Goal: Find specific page/section: Find specific page/section

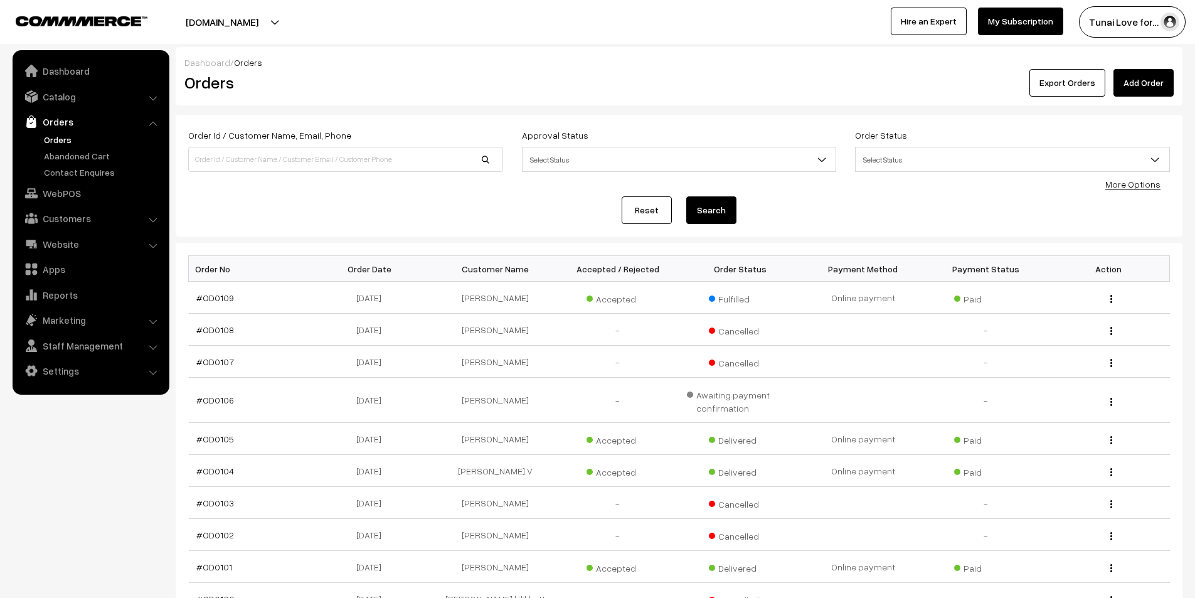
click at [53, 143] on link "Orders" at bounding box center [103, 139] width 124 height 13
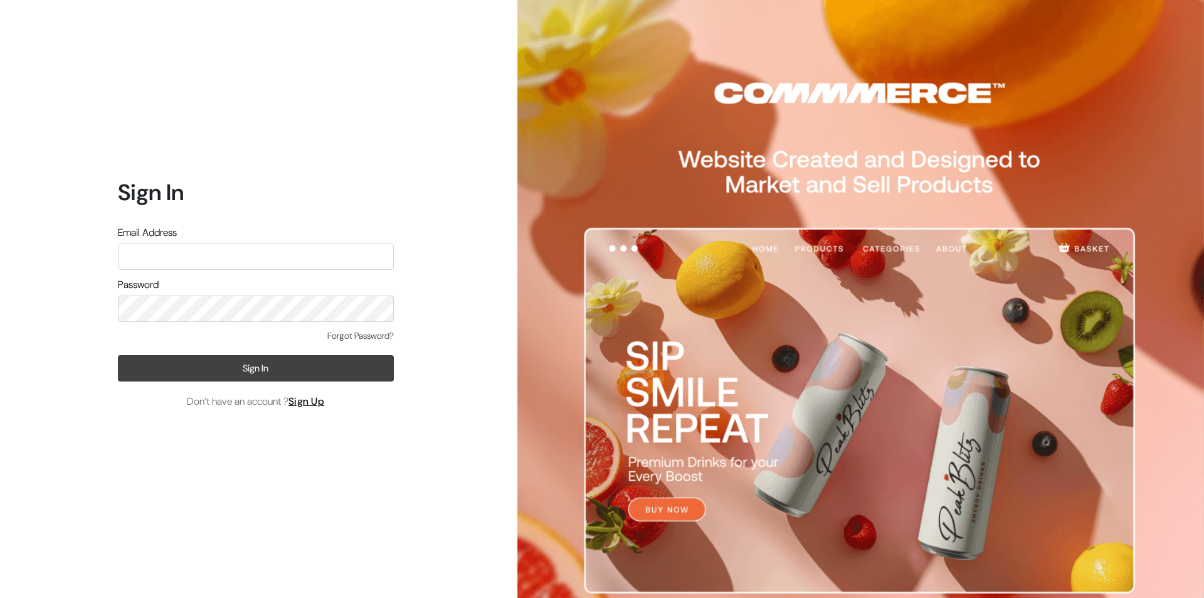
type input "hello@tunai.in"
click at [199, 373] on button "Sign In" at bounding box center [256, 368] width 276 height 26
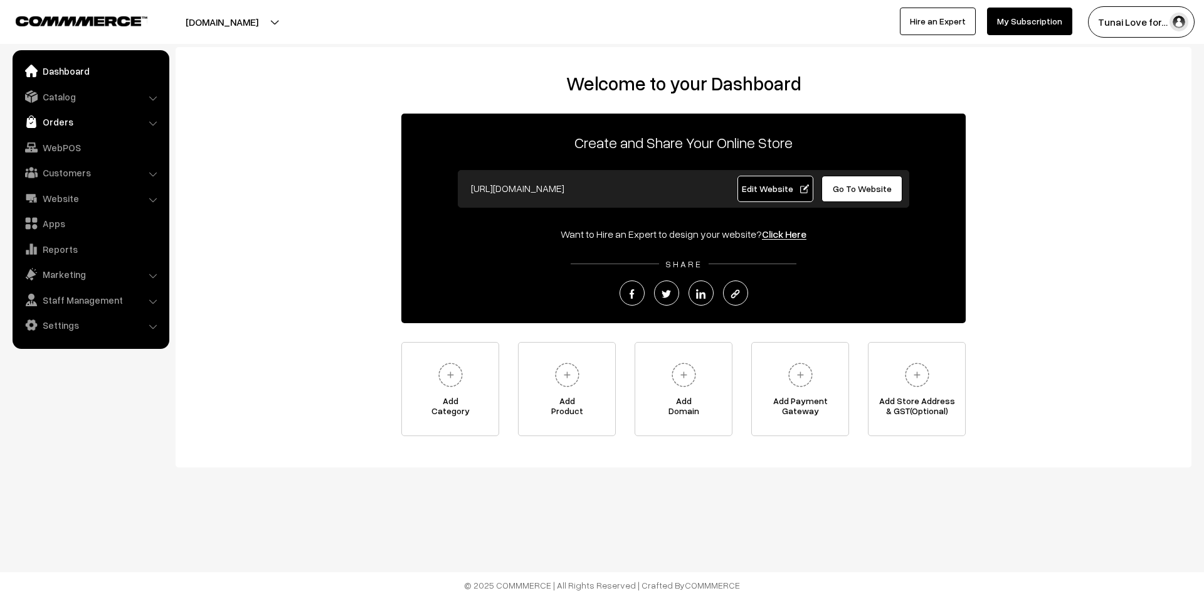
click at [73, 119] on link "Orders" at bounding box center [90, 121] width 149 height 23
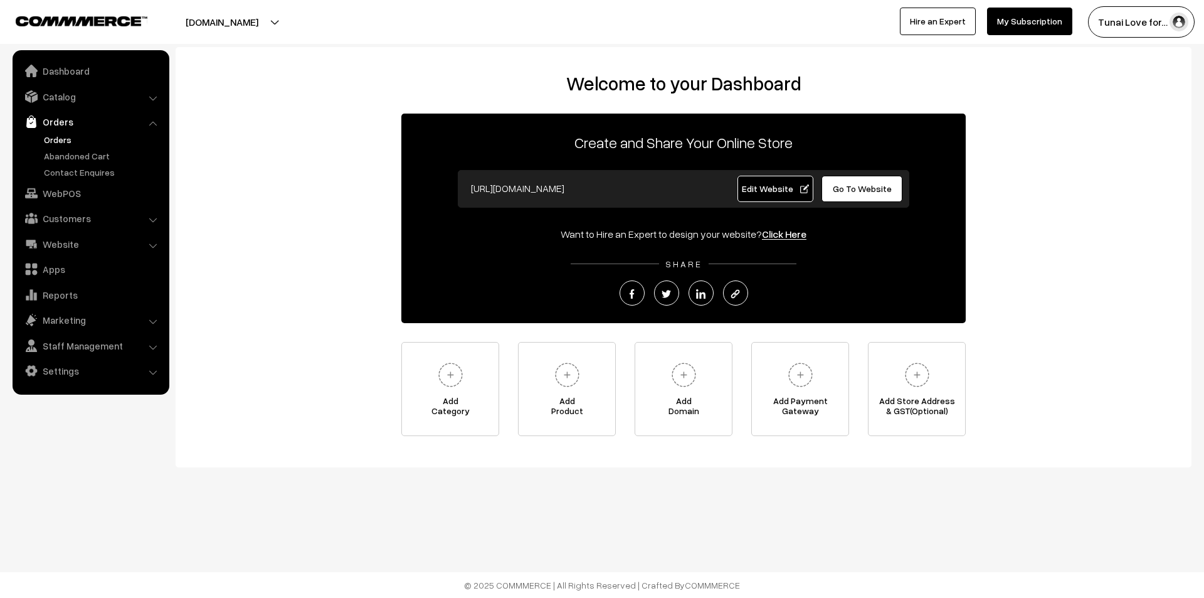
click at [64, 137] on link "Orders" at bounding box center [103, 139] width 124 height 13
